Goal: Task Accomplishment & Management: Use online tool/utility

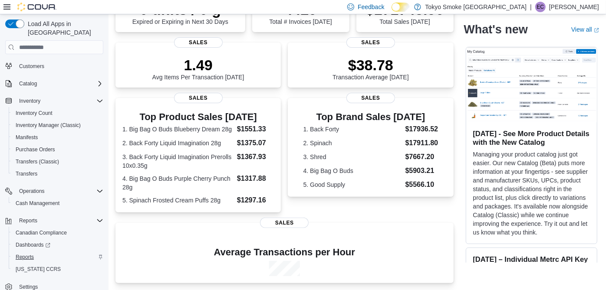
scroll to position [93, 0]
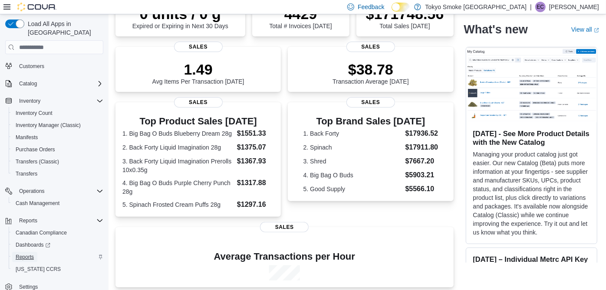
click at [20, 254] on span "Reports" at bounding box center [25, 257] width 18 height 7
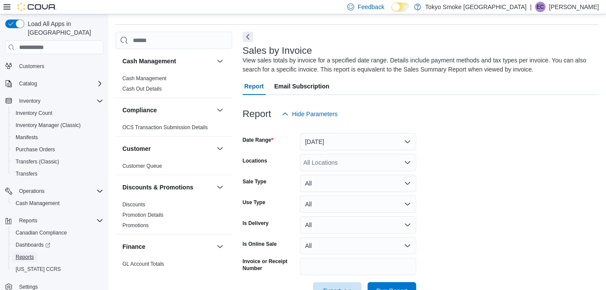
scroll to position [29, 0]
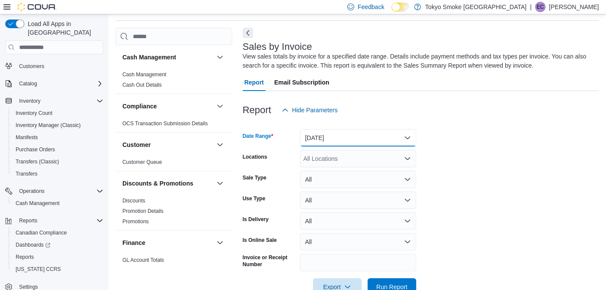
click at [333, 134] on button "Yesterday" at bounding box center [358, 137] width 116 height 17
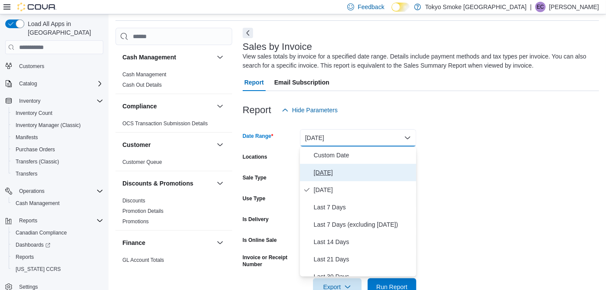
click at [334, 168] on span "Today" at bounding box center [363, 172] width 99 height 10
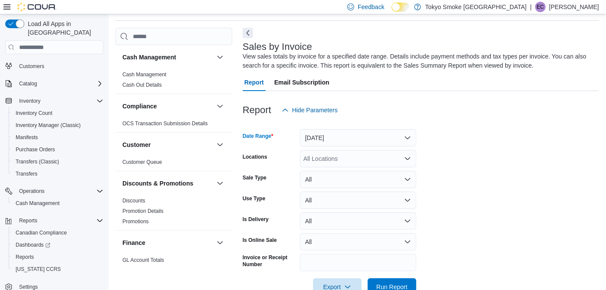
click at [333, 156] on div "All Locations" at bounding box center [358, 158] width 116 height 17
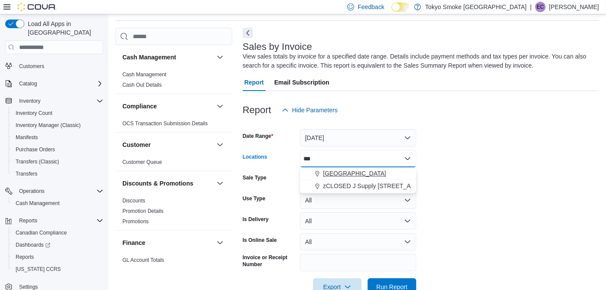
type input "***"
click at [341, 174] on span "Thunder Bay Memorial" at bounding box center [354, 173] width 63 height 9
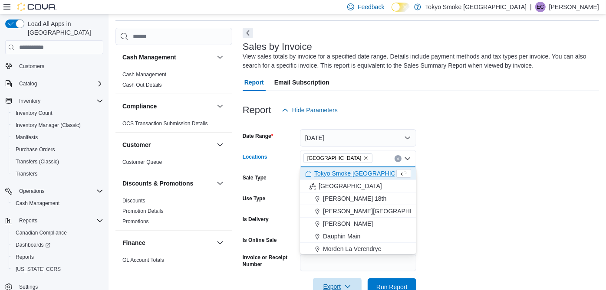
click at [343, 282] on span "Export" at bounding box center [337, 286] width 38 height 17
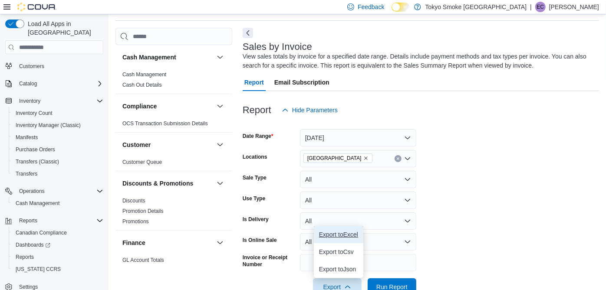
click at [343, 235] on span "Export to Excel" at bounding box center [338, 234] width 39 height 7
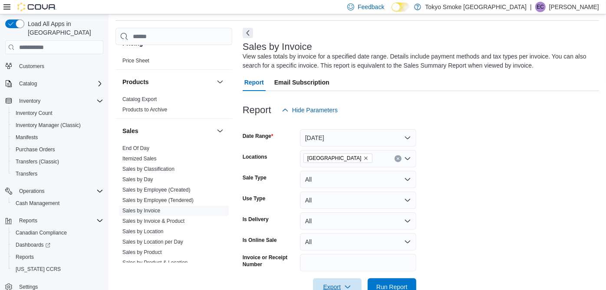
scroll to position [576, 0]
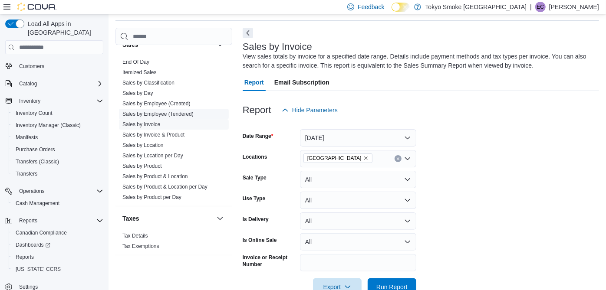
click at [165, 112] on link "Sales by Employee (Tendered)" at bounding box center [157, 114] width 71 height 6
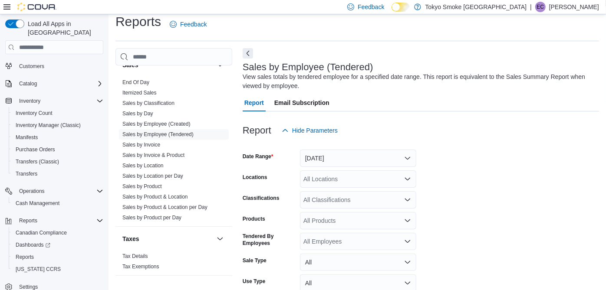
scroll to position [29, 0]
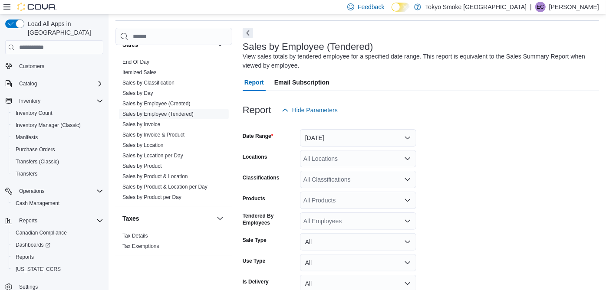
click at [251, 51] on h3 "Sales by Employee (Tendered)" at bounding box center [308, 47] width 131 height 10
click at [248, 33] on button "Next" at bounding box center [248, 32] width 10 height 10
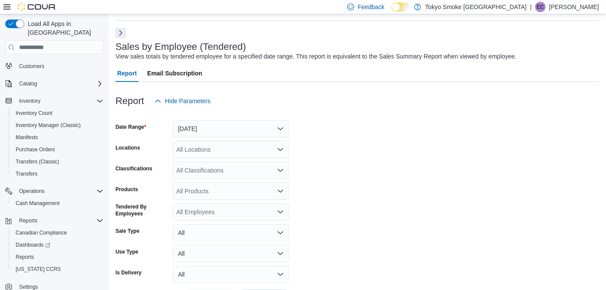
click at [6, 7] on icon at bounding box center [6, 6] width 7 height 5
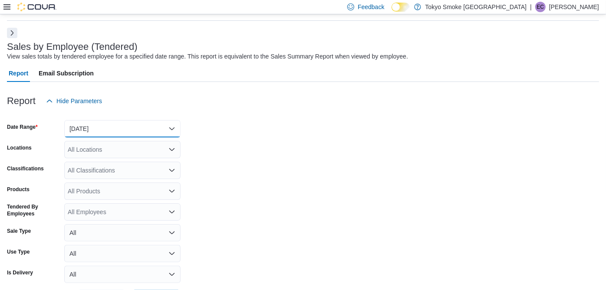
click at [104, 126] on button "Yesterday" at bounding box center [122, 128] width 116 height 17
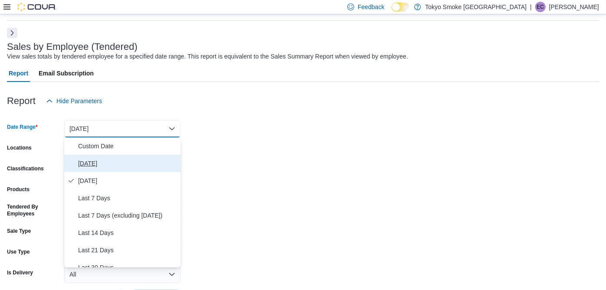
click at [103, 166] on span "Today" at bounding box center [127, 163] width 99 height 10
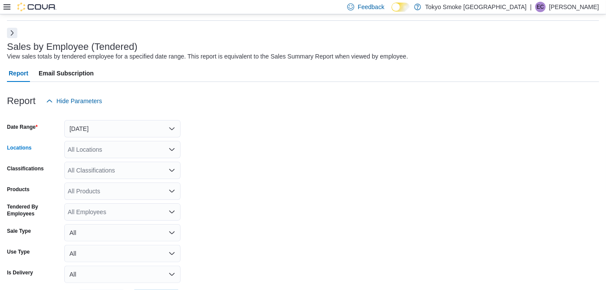
click at [115, 146] on div "All Locations" at bounding box center [122, 149] width 116 height 17
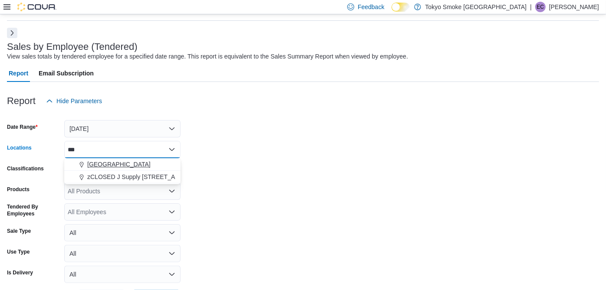
type input "***"
click at [116, 161] on span "Thunder Bay Memorial" at bounding box center [118, 164] width 63 height 9
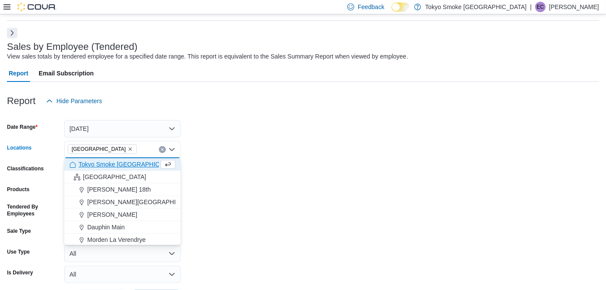
scroll to position [63, 0]
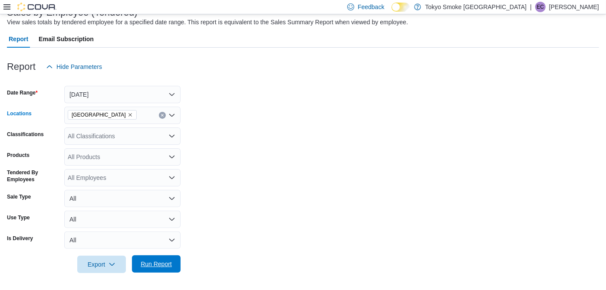
click at [161, 262] on span "Run Report" at bounding box center [156, 264] width 31 height 9
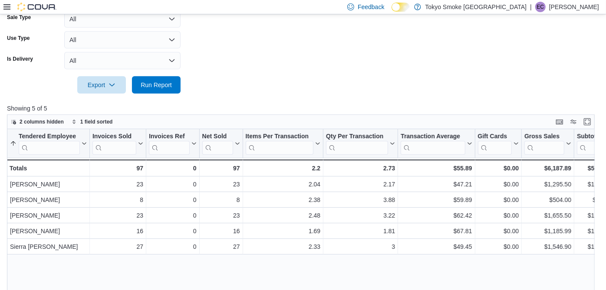
scroll to position [243, 0]
